Goal: Information Seeking & Learning: Learn about a topic

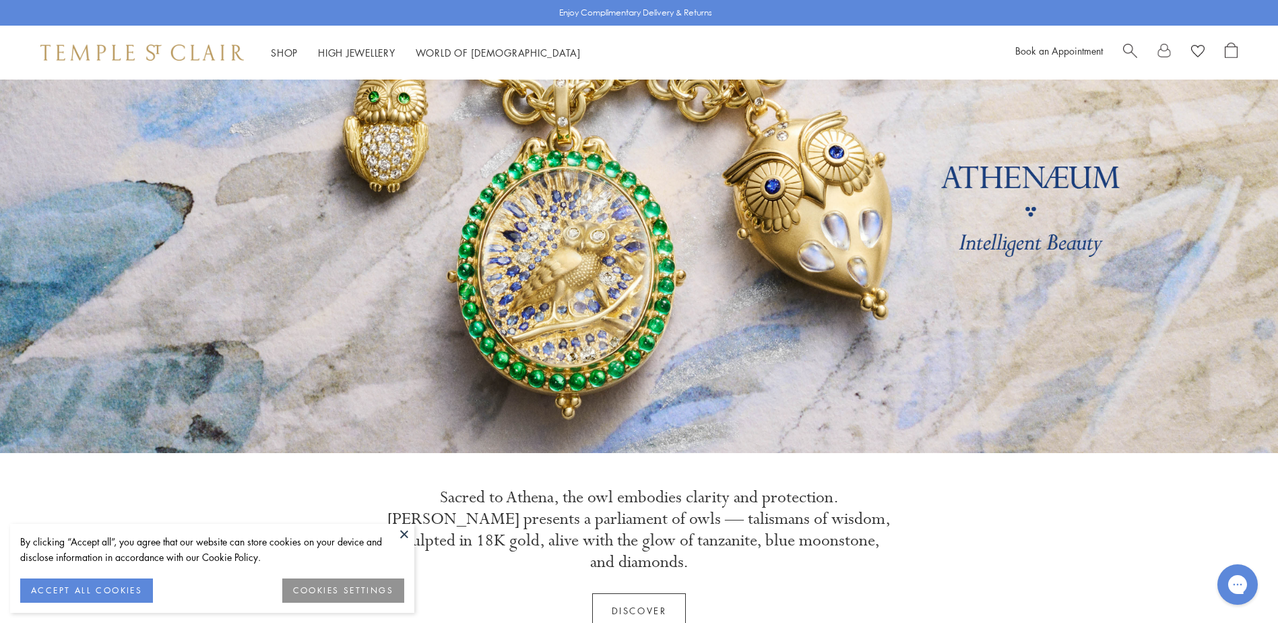
scroll to position [269, 0]
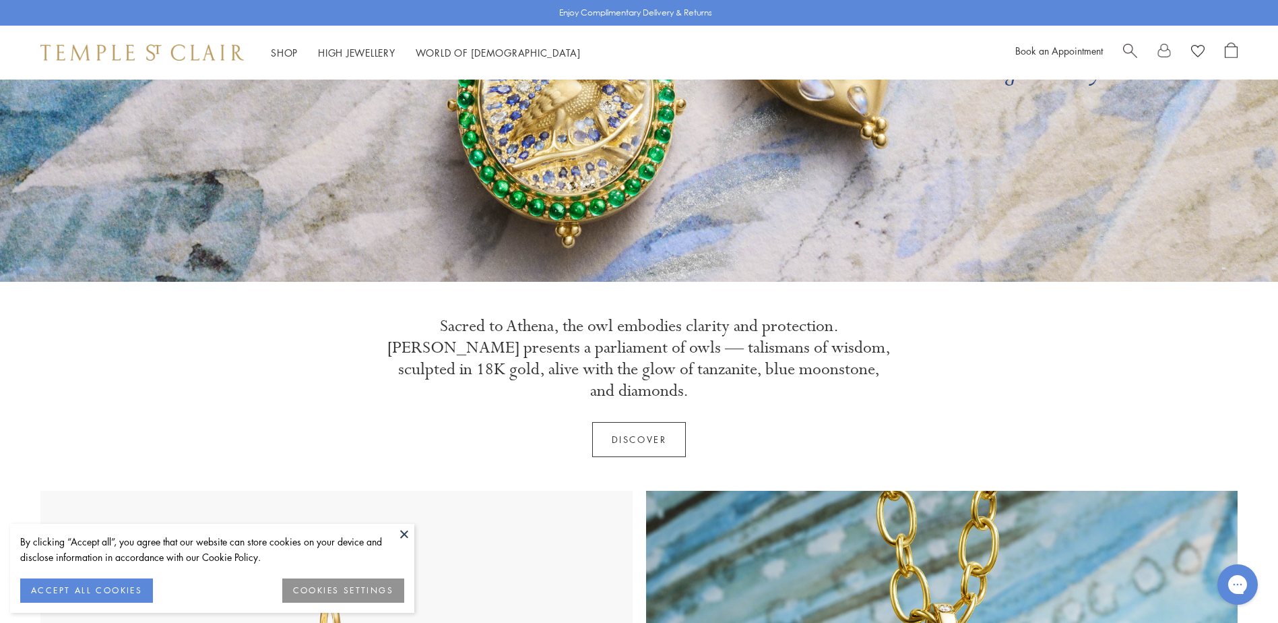
click at [405, 533] on button at bounding box center [404, 533] width 20 height 20
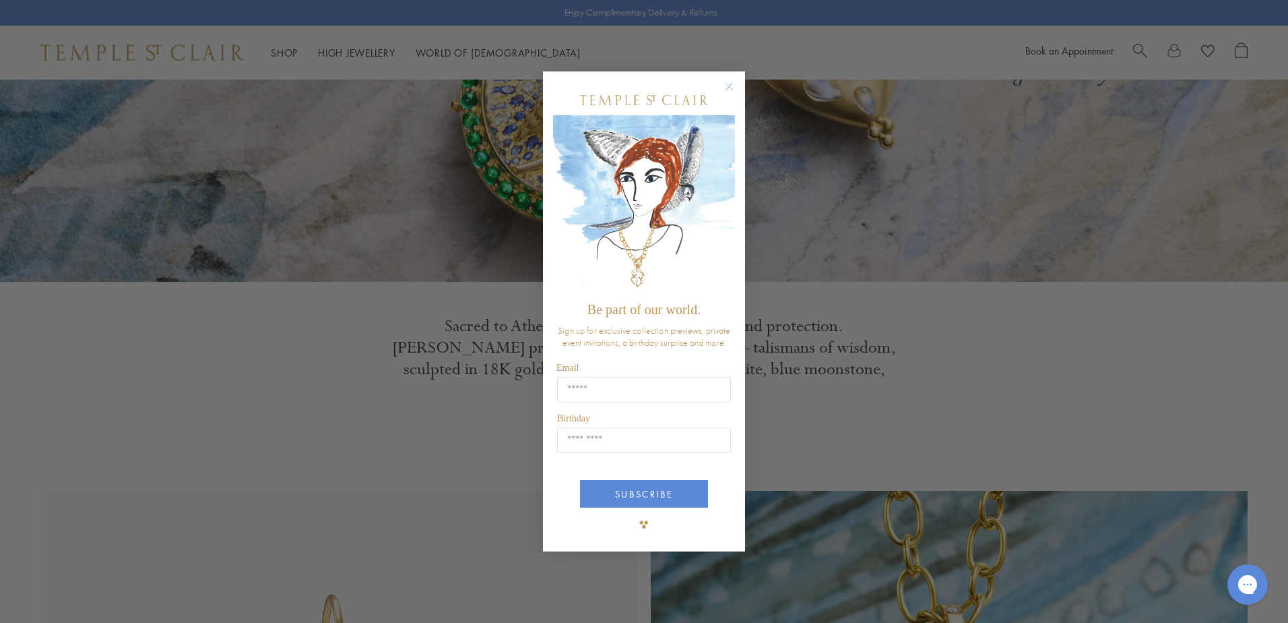
click at [726, 82] on circle "Close dialog" at bounding box center [730, 87] width 16 height 16
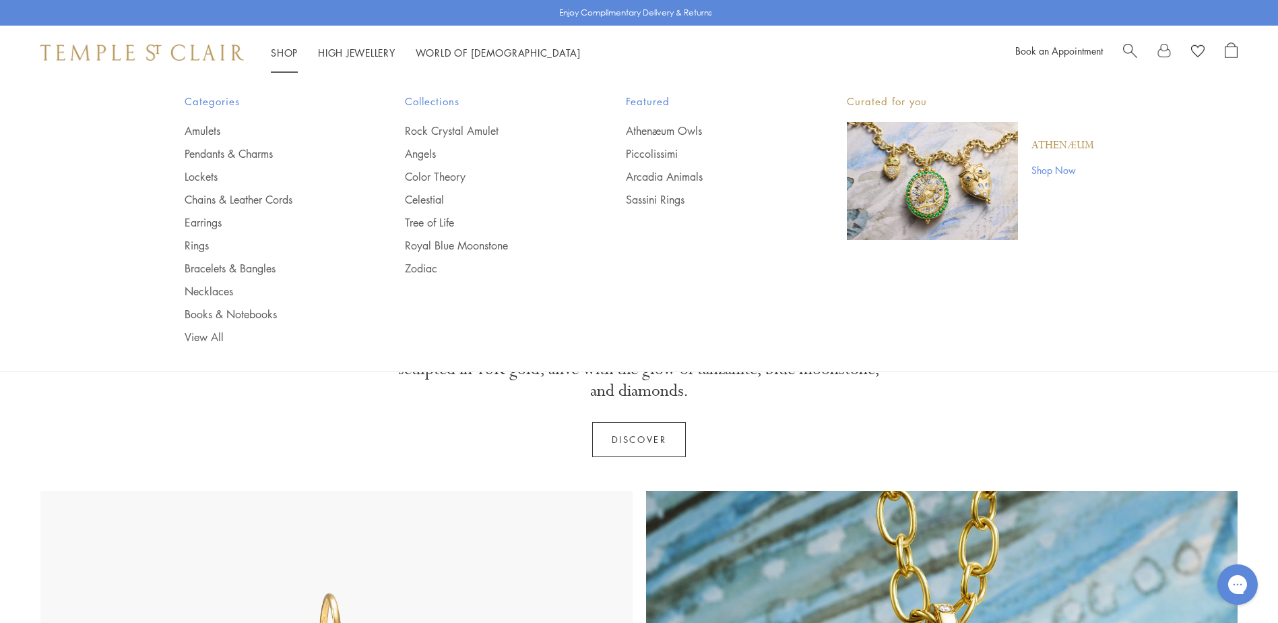
click at [282, 52] on link "Shop Shop" at bounding box center [284, 52] width 27 height 13
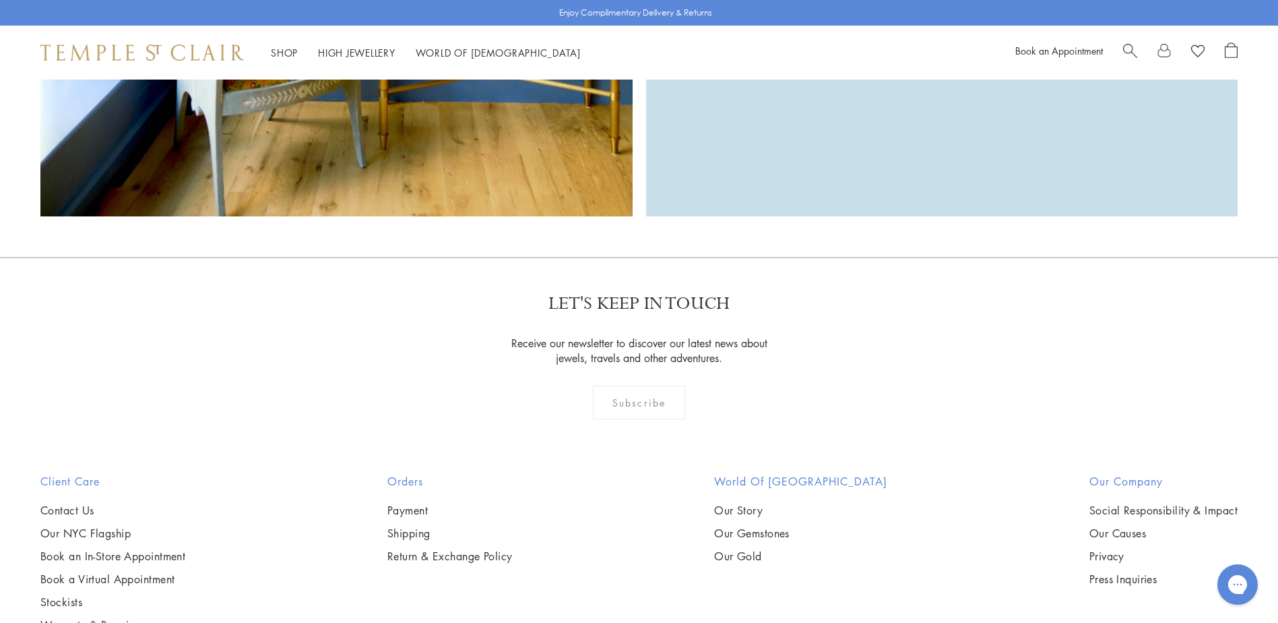
scroll to position [4312, 0]
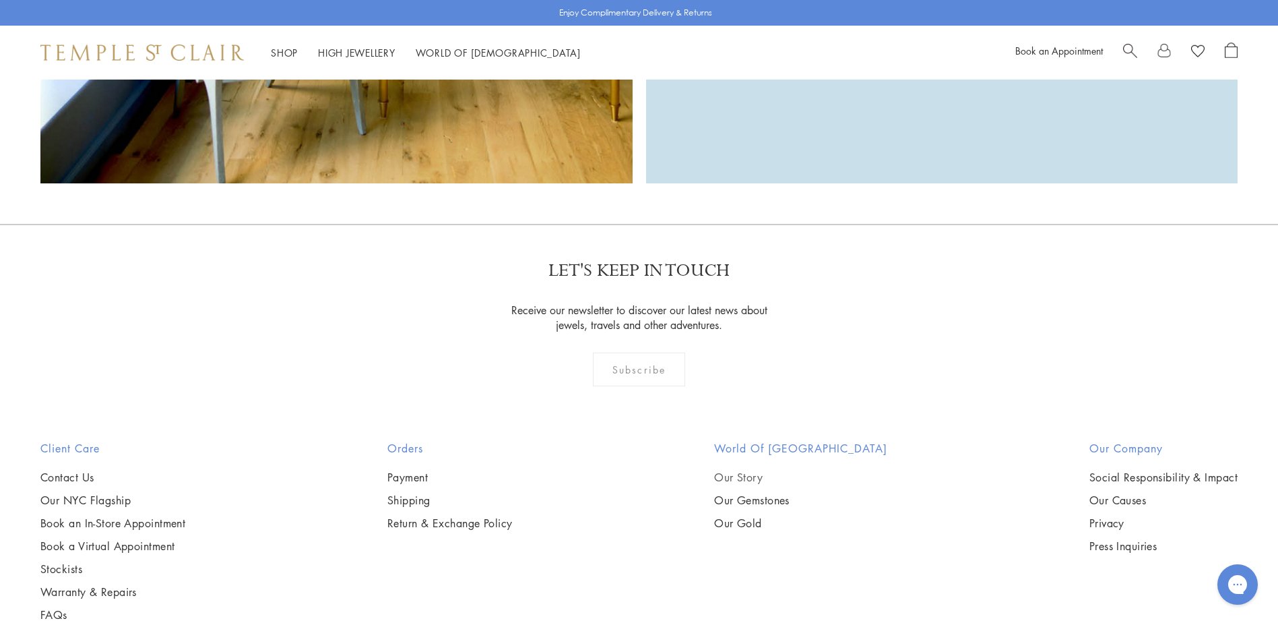
click at [759, 470] on link "Our Story" at bounding box center [800, 477] width 173 height 15
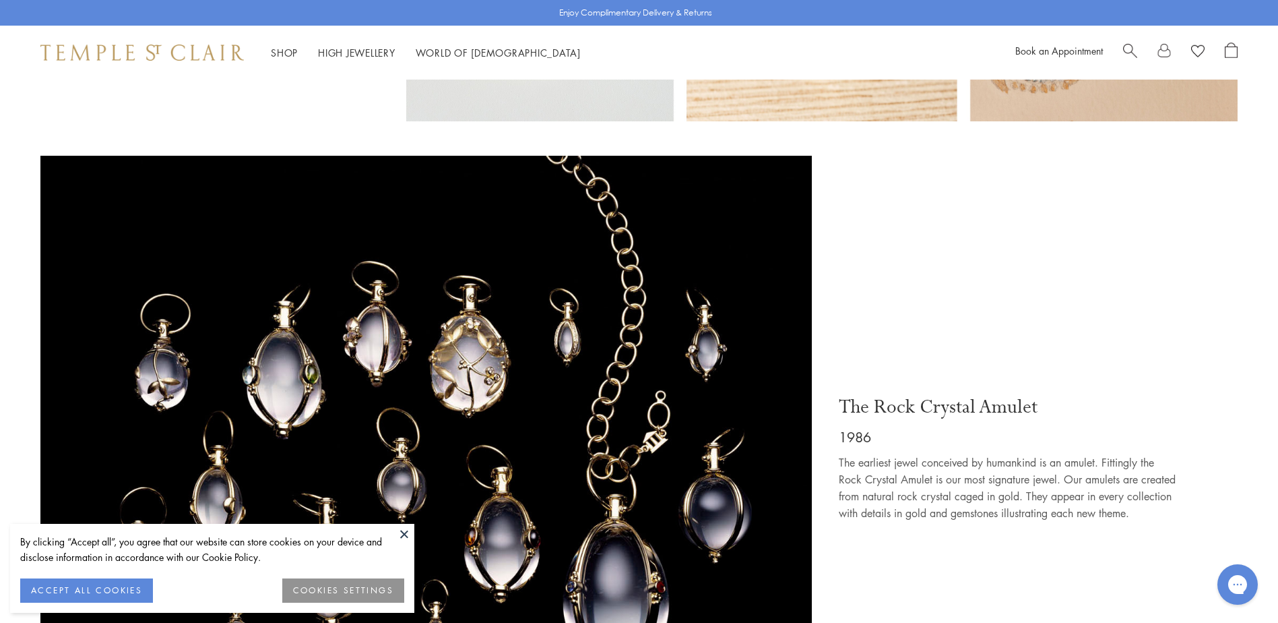
scroll to position [1752, 0]
